Goal: Check status: Check status

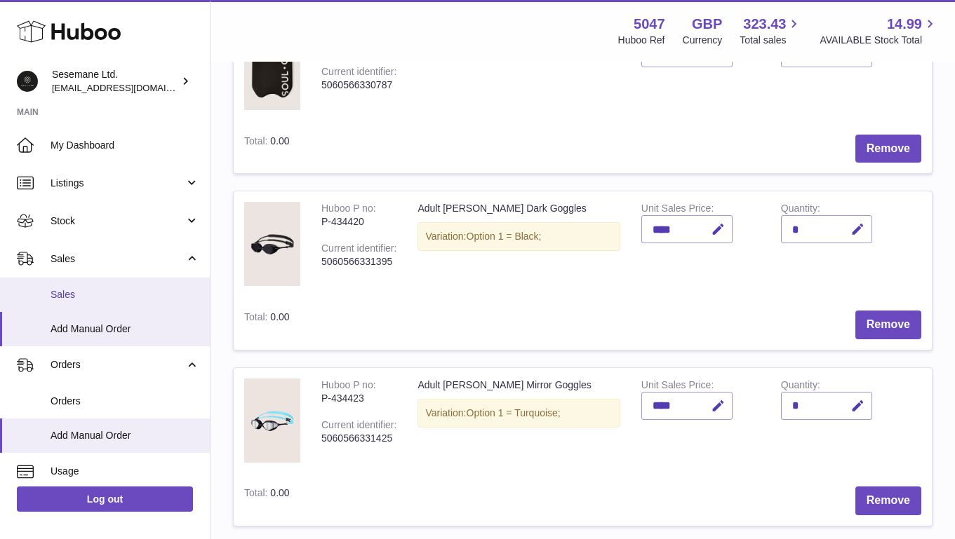
click at [67, 296] on span "Sales" at bounding box center [125, 294] width 149 height 13
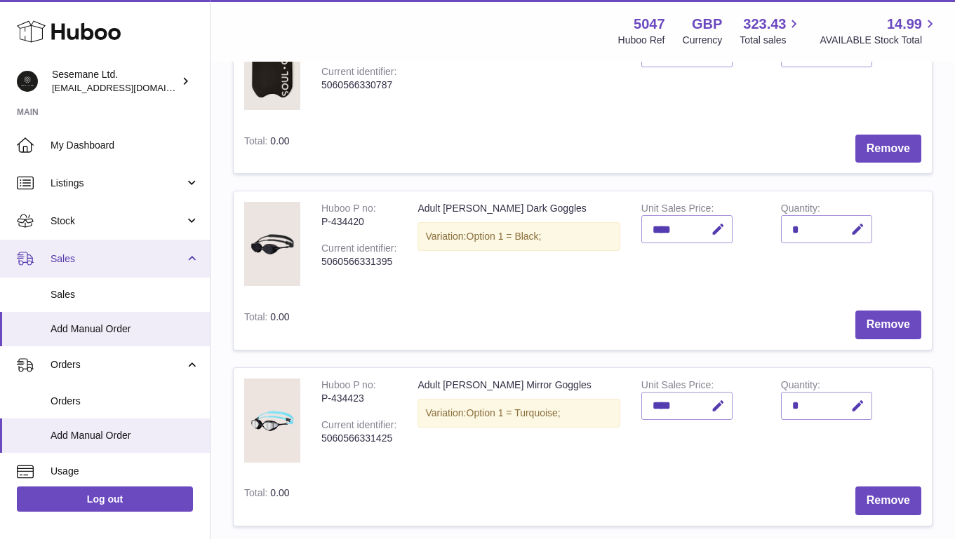
click at [54, 262] on span "Sales" at bounding box center [118, 259] width 134 height 13
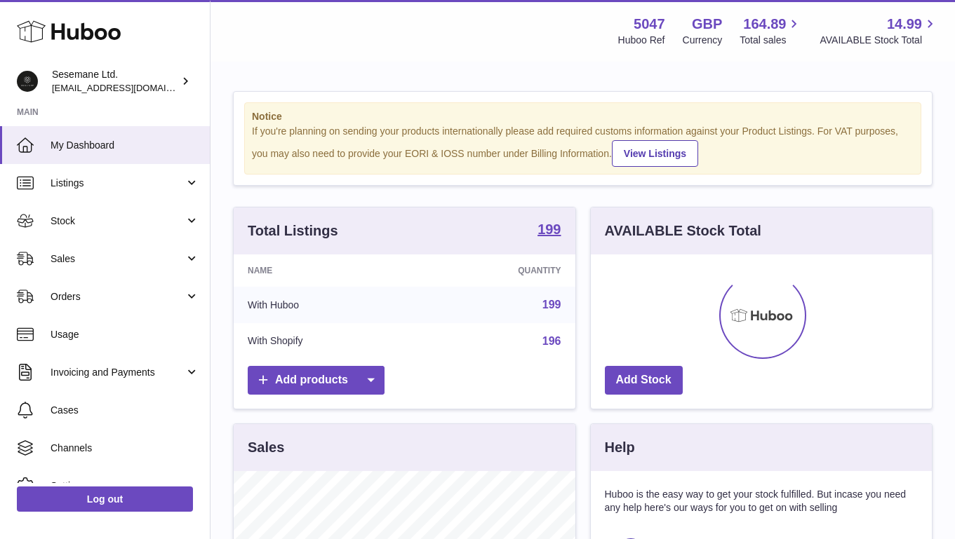
scroll to position [219, 341]
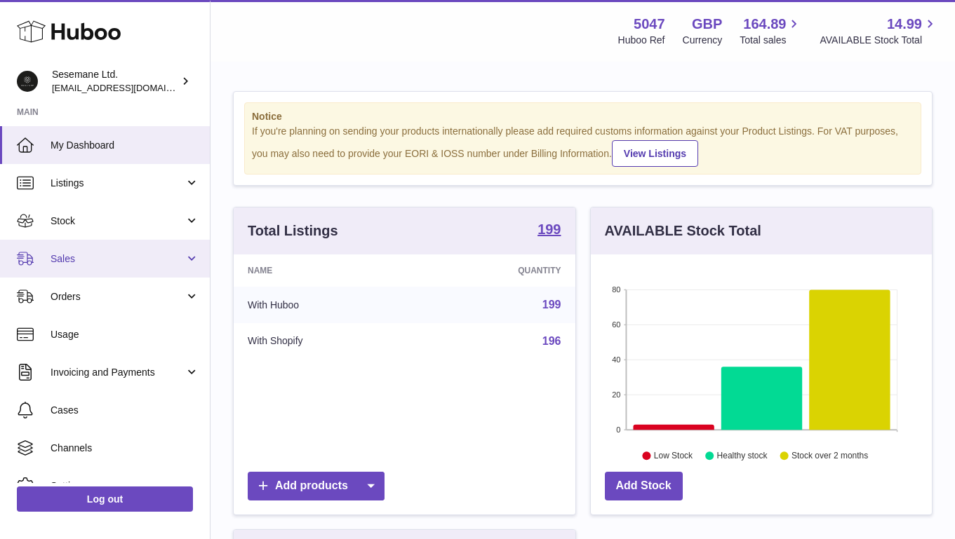
click at [74, 264] on span "Sales" at bounding box center [118, 259] width 134 height 13
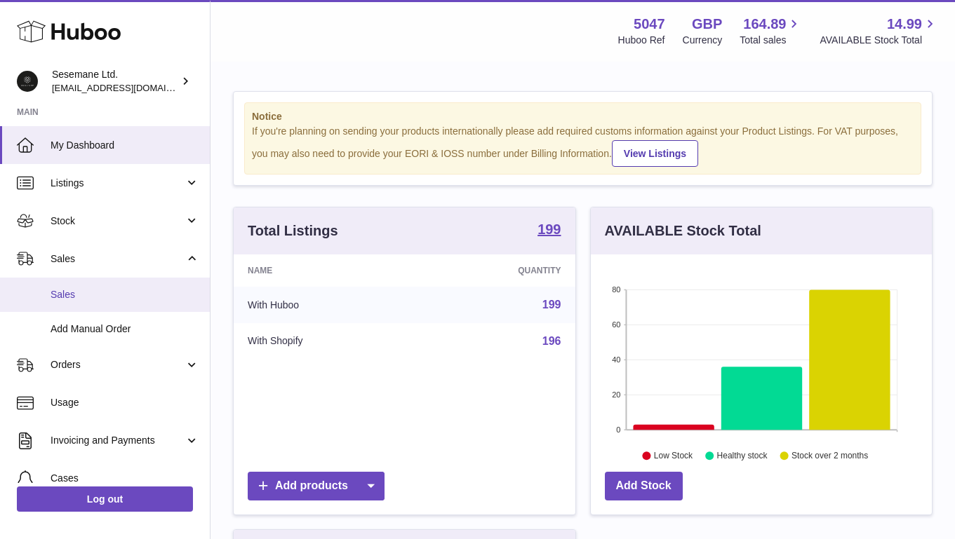
click at [67, 298] on span "Sales" at bounding box center [125, 294] width 149 height 13
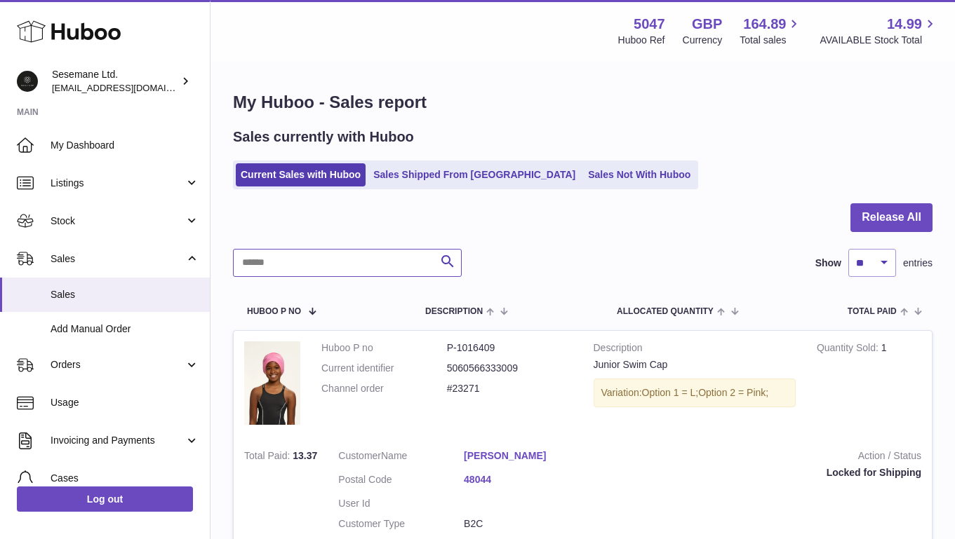
click at [313, 262] on input "text" at bounding box center [347, 263] width 229 height 28
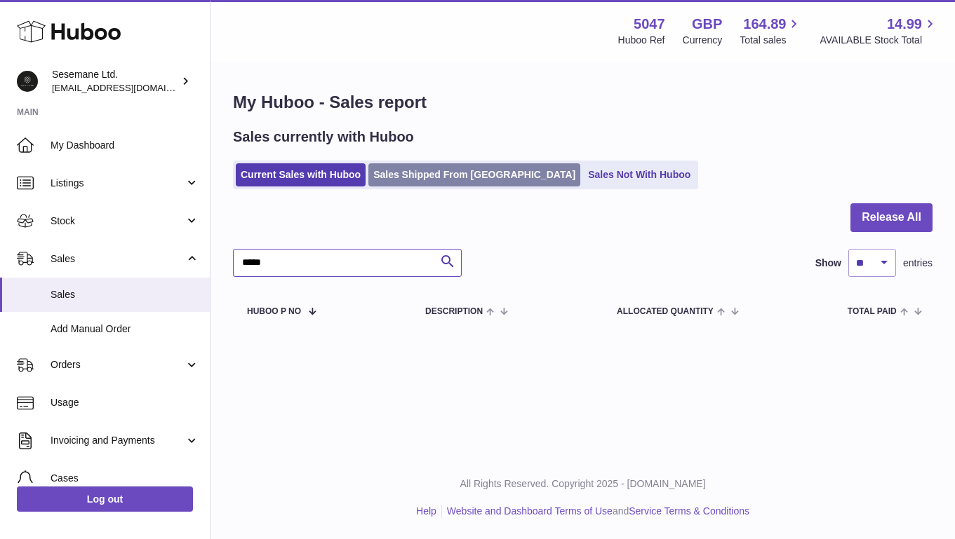
type input "*****"
click at [469, 177] on link "Sales Shipped From [GEOGRAPHIC_DATA]" at bounding box center [474, 174] width 212 height 23
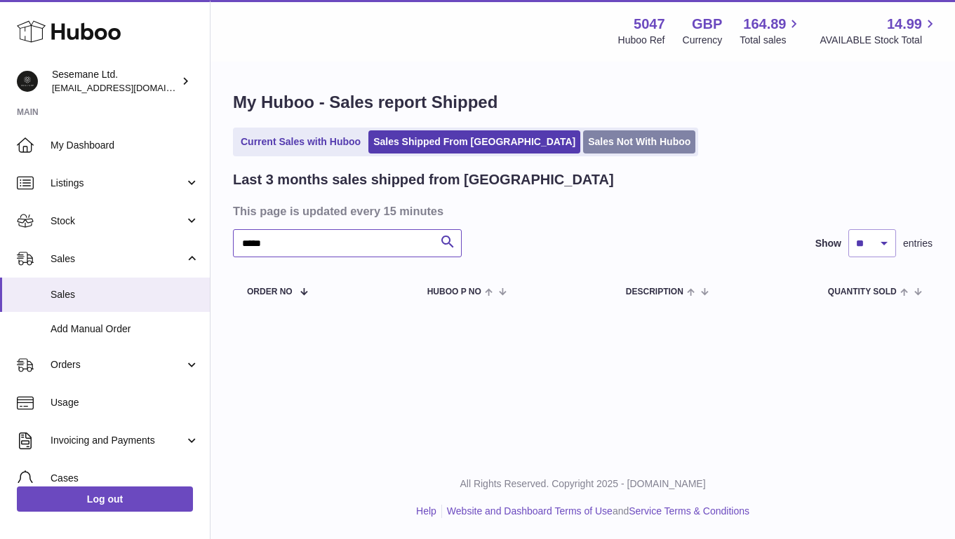
type input "*****"
click at [583, 141] on link "Sales Not With Huboo" at bounding box center [639, 141] width 112 height 23
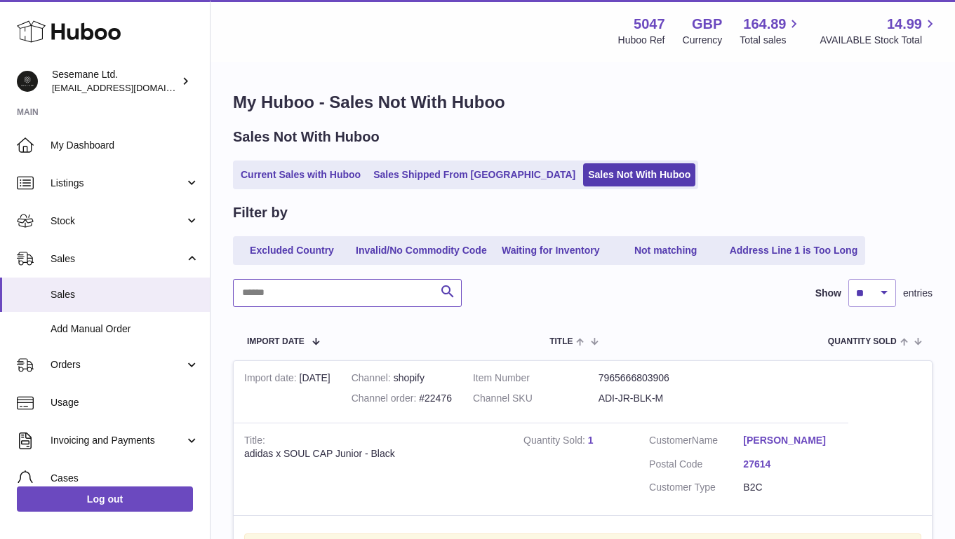
click at [314, 295] on input "text" at bounding box center [347, 293] width 229 height 28
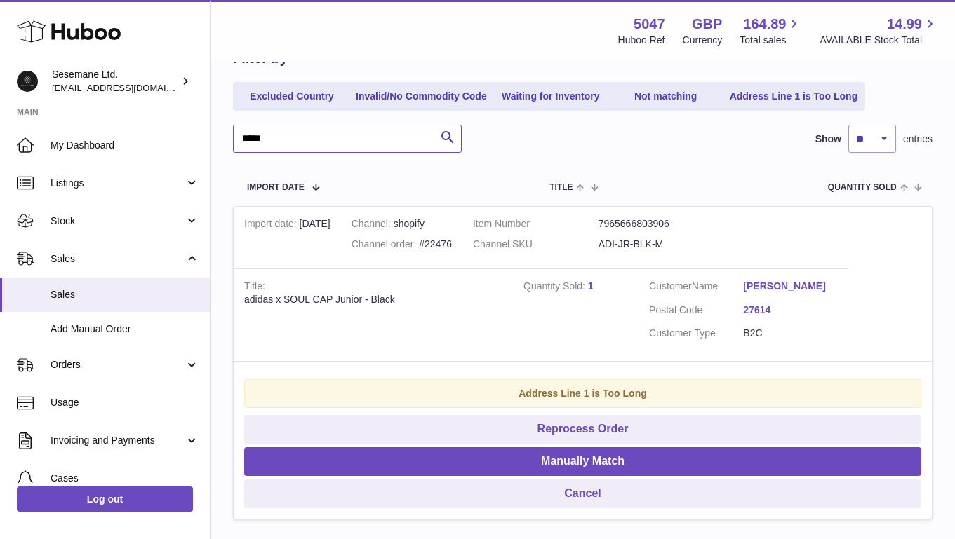
scroll to position [156, 0]
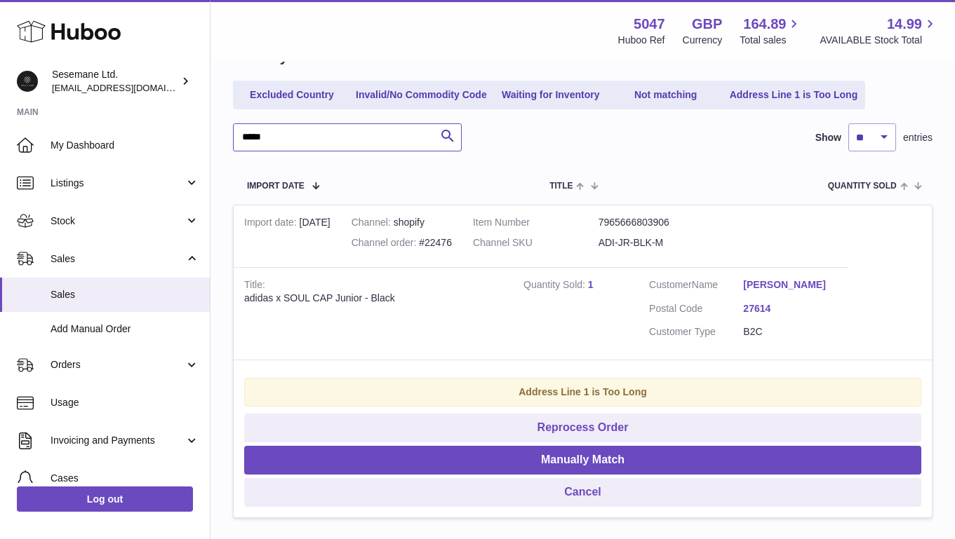
type input "*****"
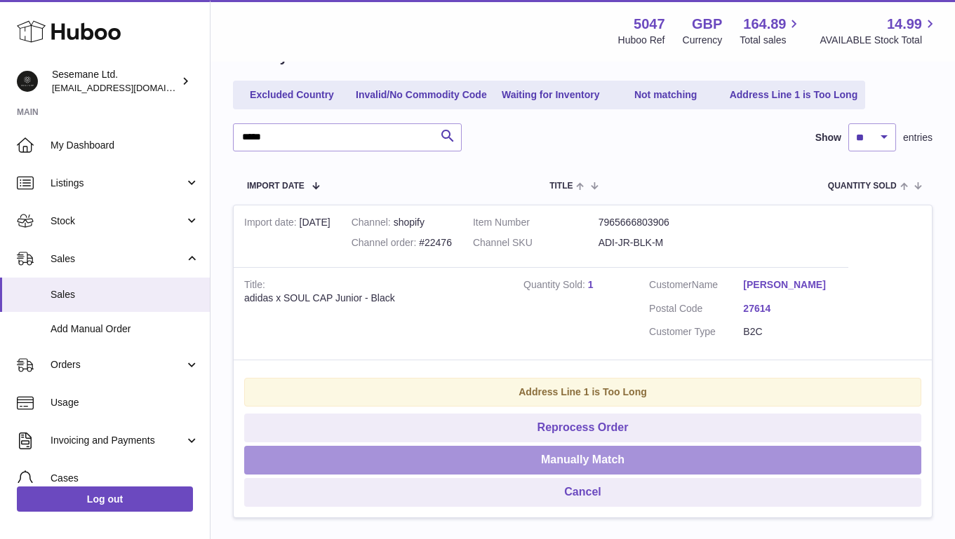
click at [574, 459] on button "Manually Match" at bounding box center [582, 460] width 677 height 29
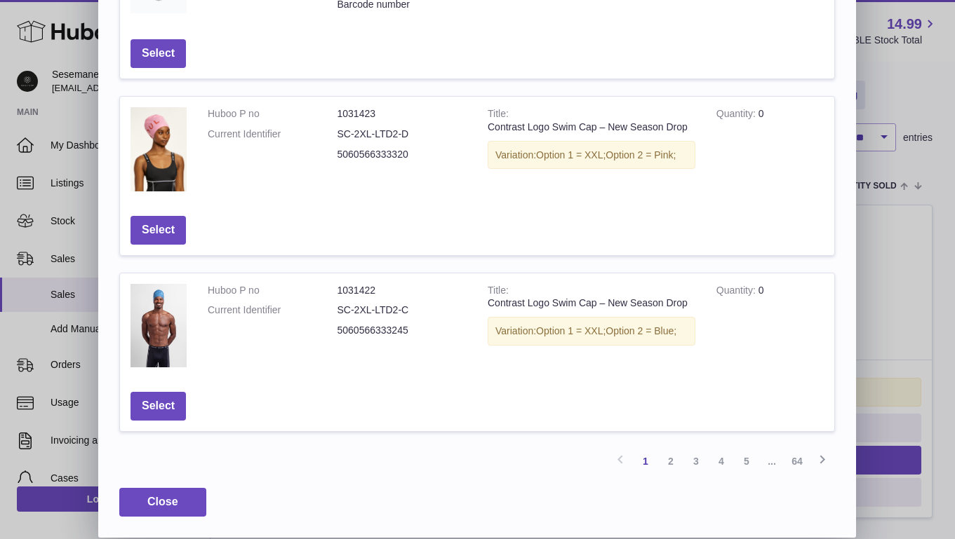
scroll to position [0, 0]
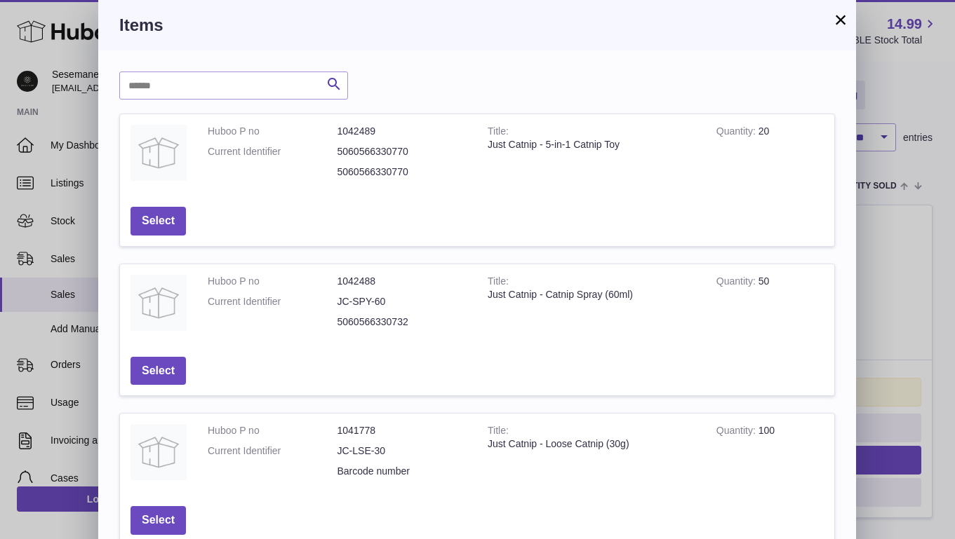
click at [917, 126] on div "× Items Search Huboo P no Title Quantity Action Huboo P no 1042489 Current Iden…" at bounding box center [477, 502] width 955 height 1005
